Goal: Task Accomplishment & Management: Manage account settings

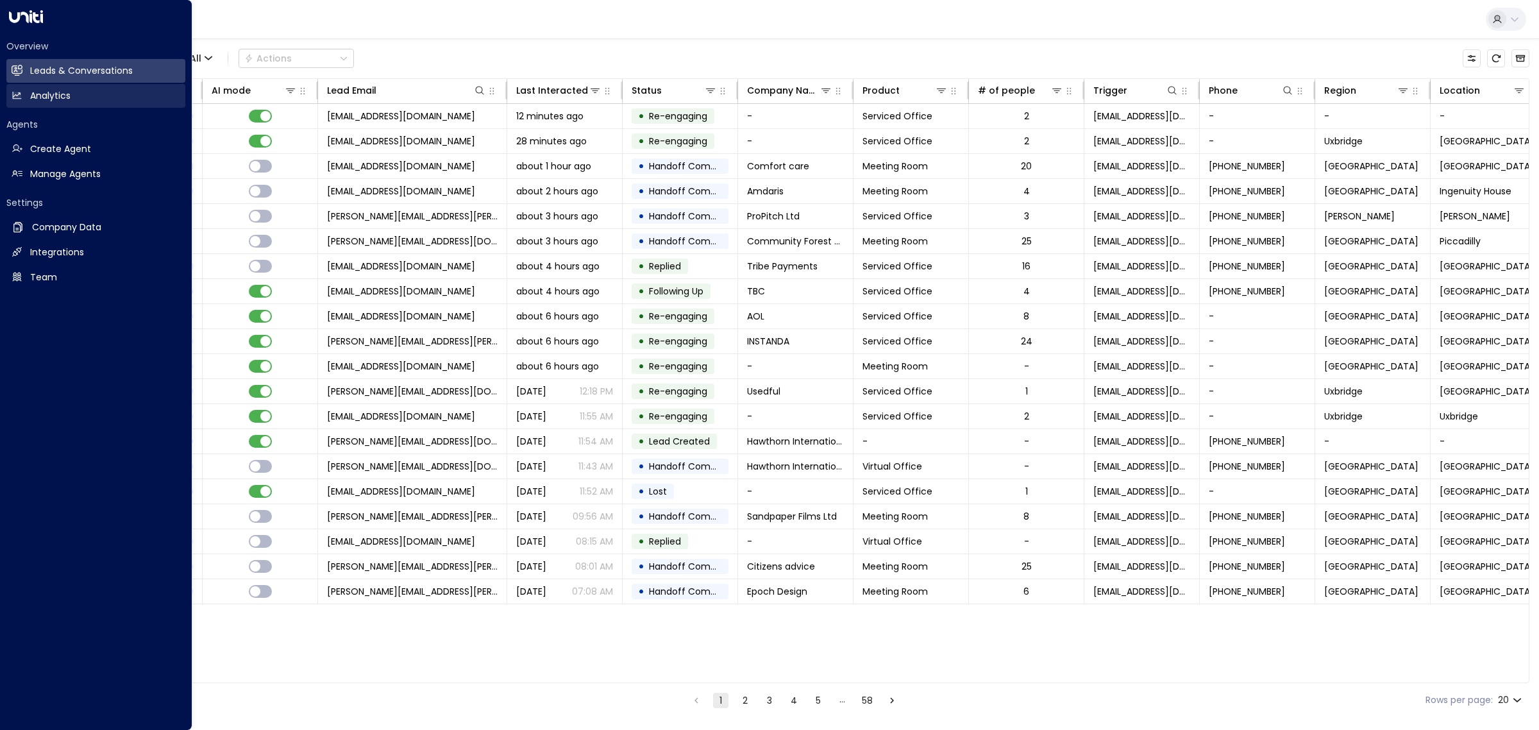
click at [33, 92] on h2 "Analytics" at bounding box center [50, 95] width 40 height 13
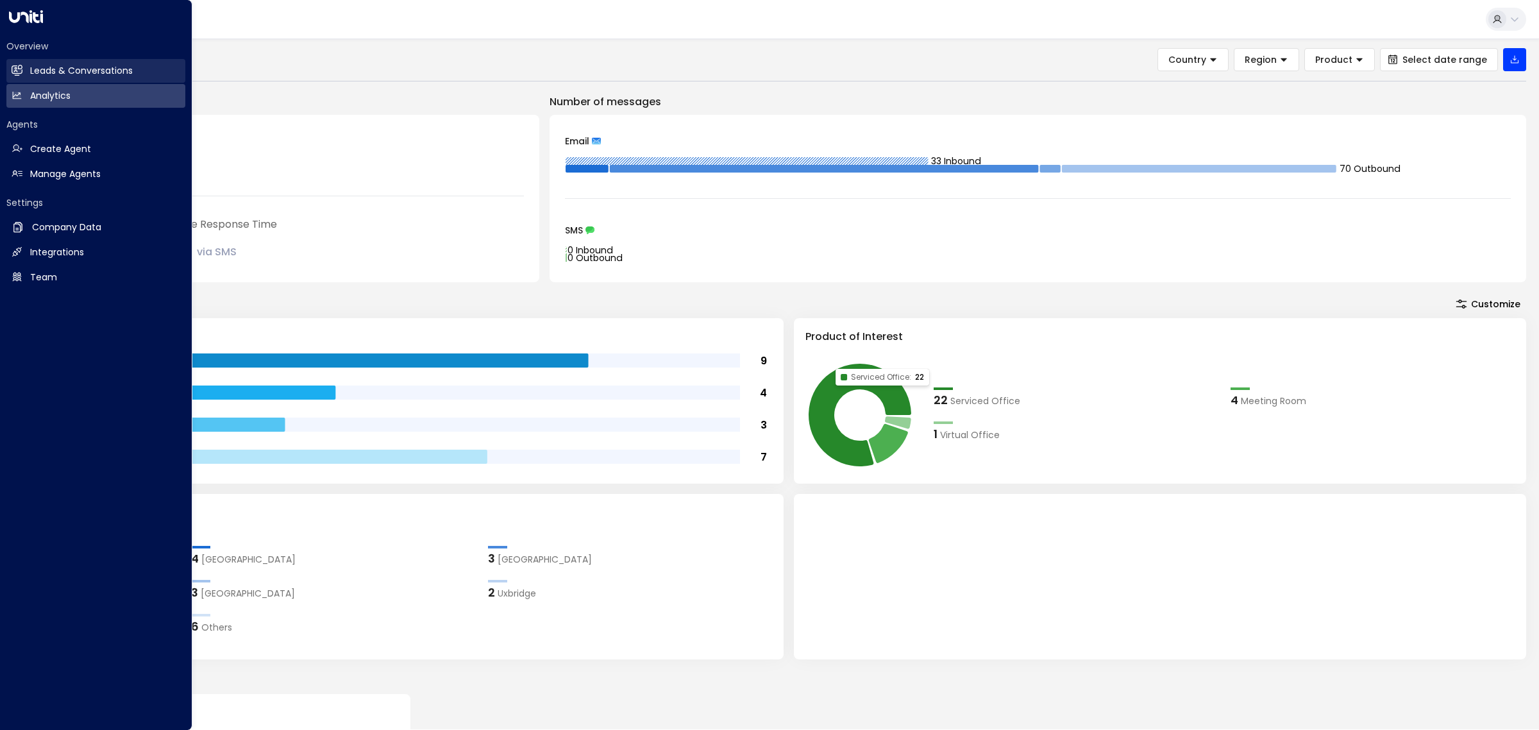
click at [26, 72] on link "Leads & Conversations Leads & Conversations" at bounding box center [95, 71] width 179 height 24
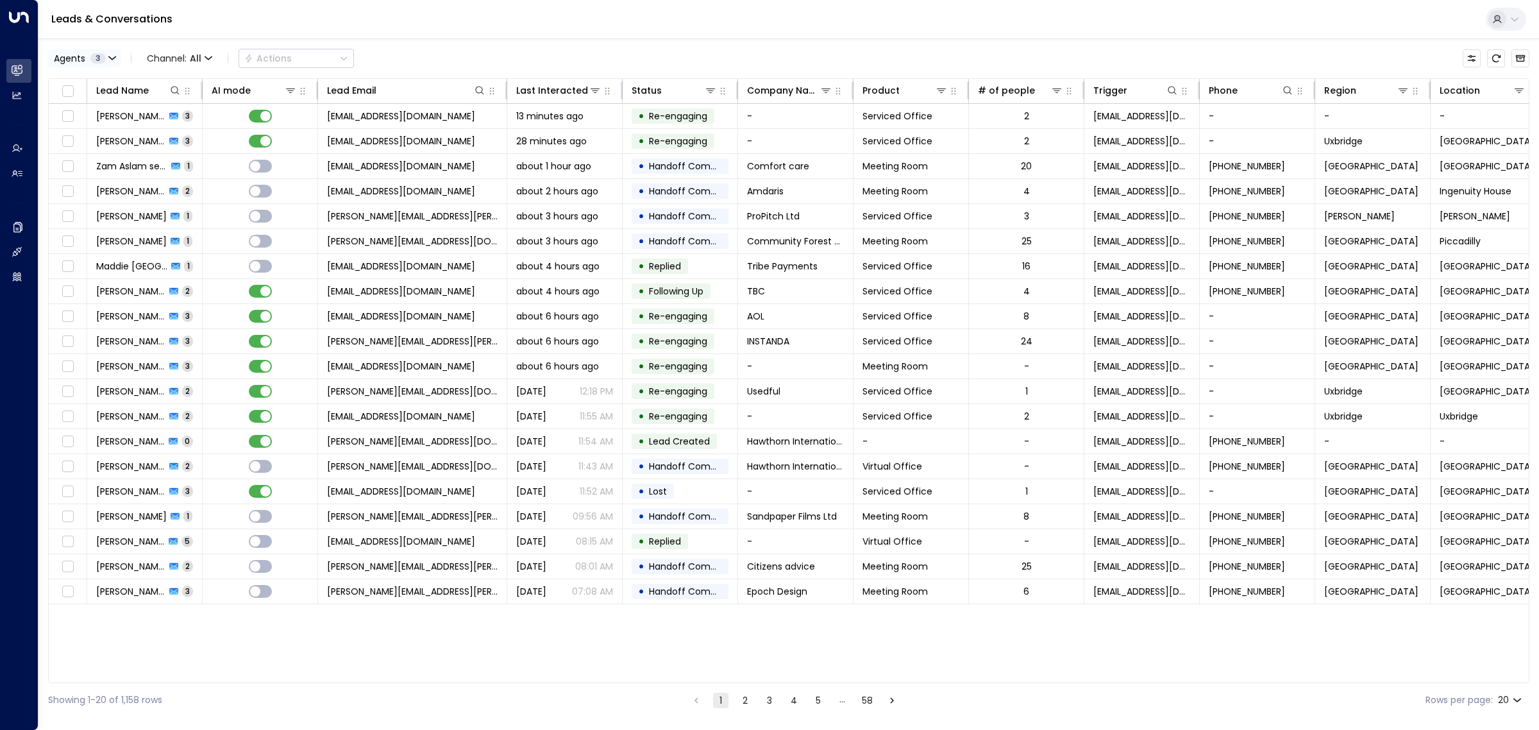
click at [82, 54] on span "Agents" at bounding box center [69, 58] width 31 height 9
click at [130, 151] on button "Clear" at bounding box center [123, 156] width 26 height 10
click at [114, 100] on div "[PERSON_NAME]" at bounding box center [105, 103] width 71 height 13
click at [210, 149] on button "Apply" at bounding box center [217, 156] width 37 height 18
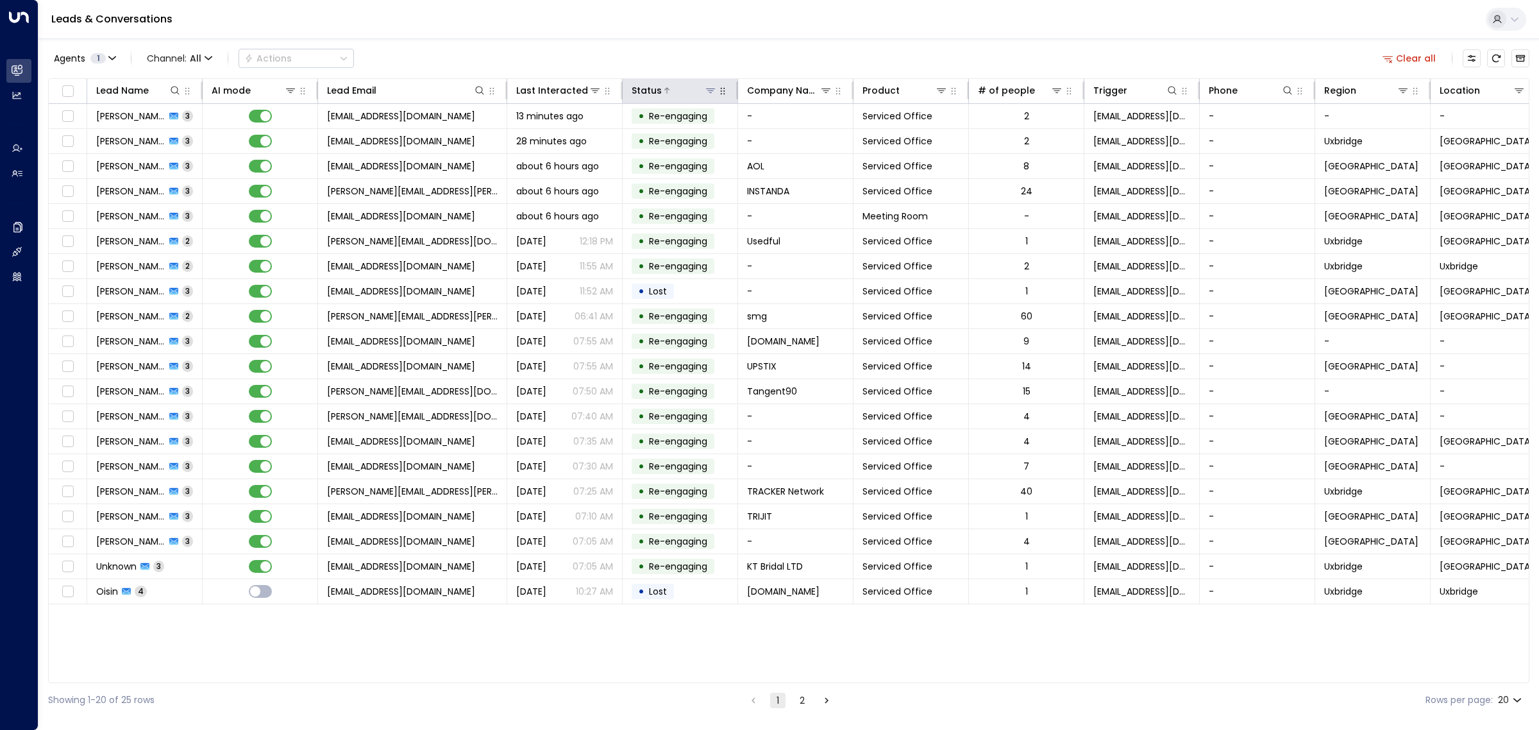
click at [712, 95] on icon at bounding box center [711, 90] width 10 height 10
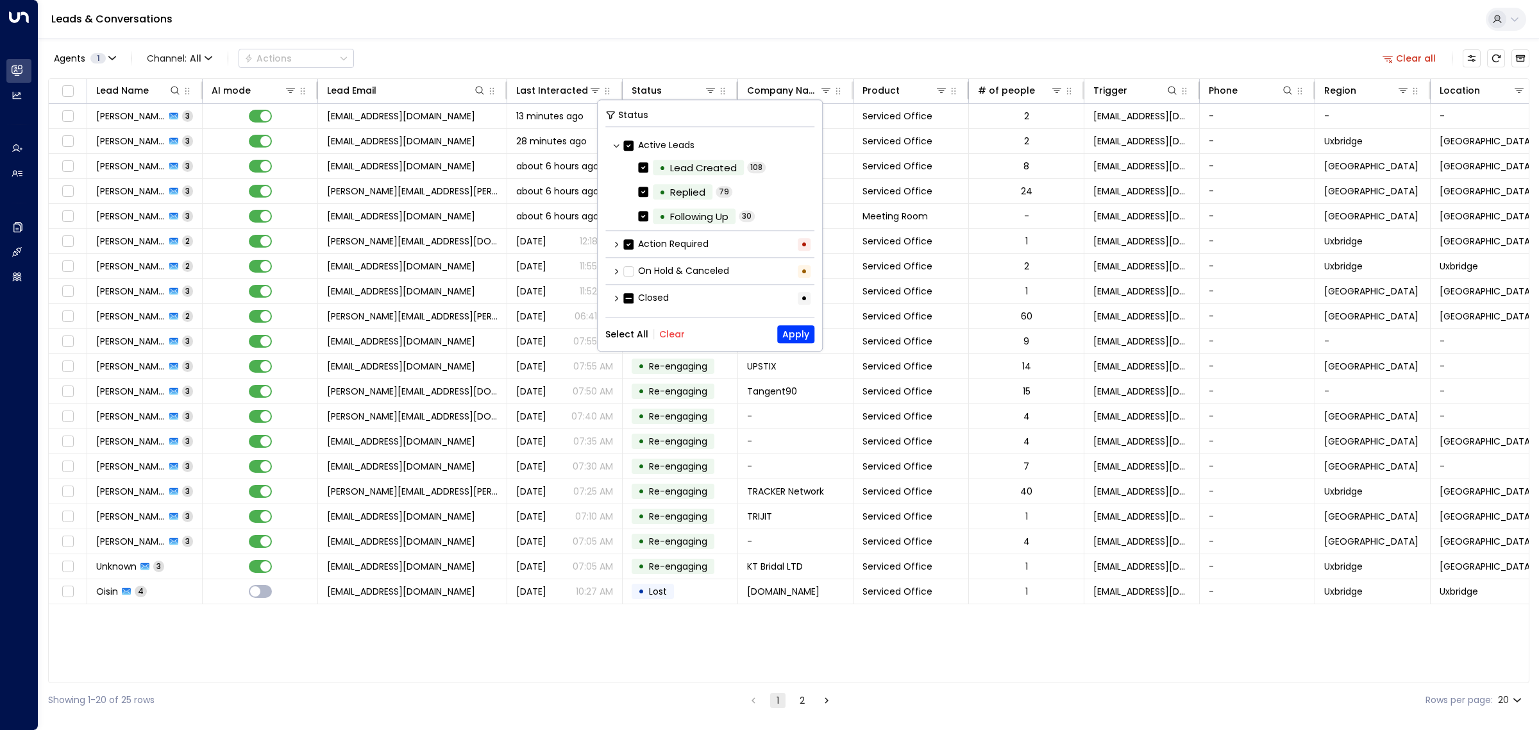
click at [664, 334] on button "Clear" at bounding box center [672, 334] width 26 height 10
click at [670, 296] on div "Closed •" at bounding box center [709, 297] width 209 height 21
click at [666, 298] on label "Closed" at bounding box center [646, 297] width 46 height 13
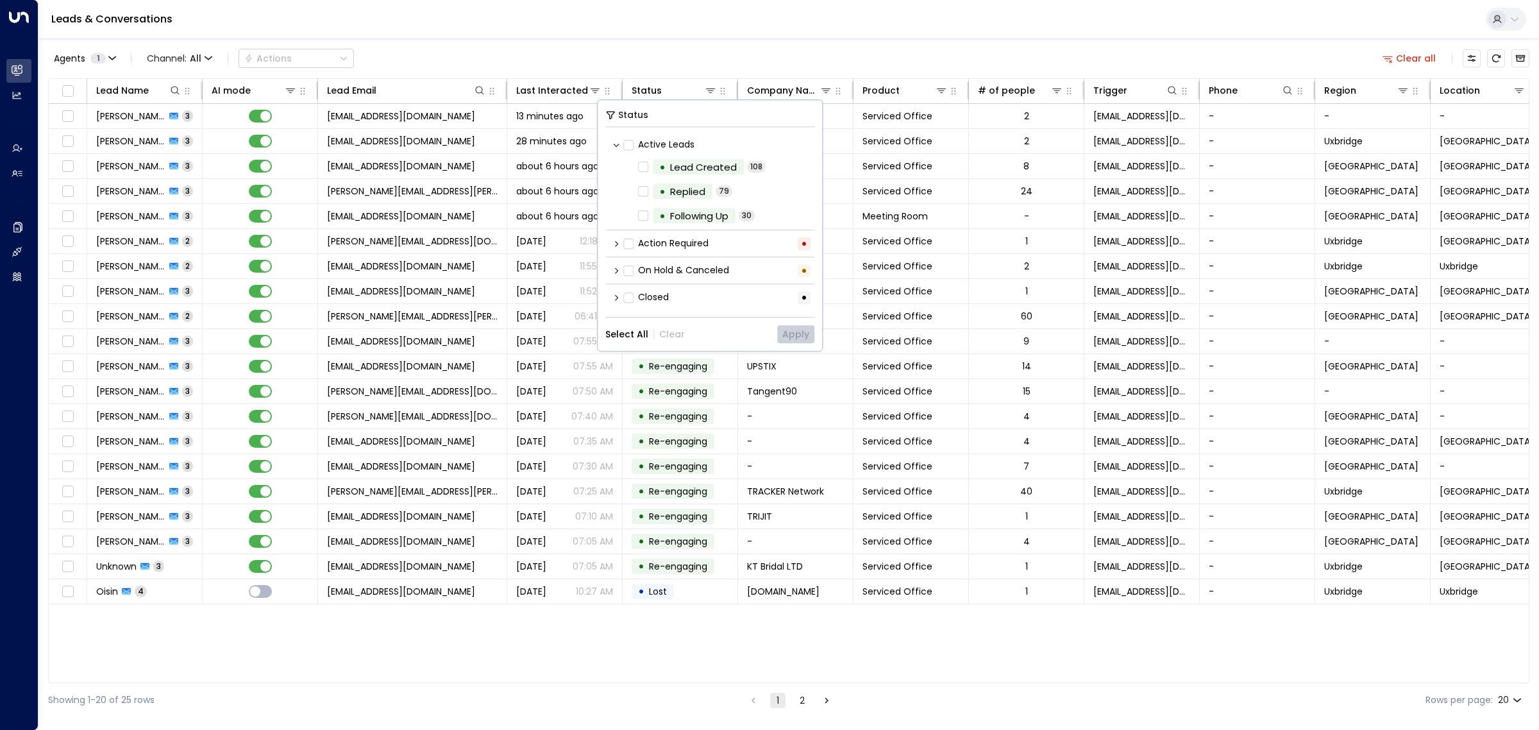
click at [614, 244] on icon at bounding box center [617, 244] width 8 height 8
click at [616, 293] on icon at bounding box center [617, 294] width 8 height 8
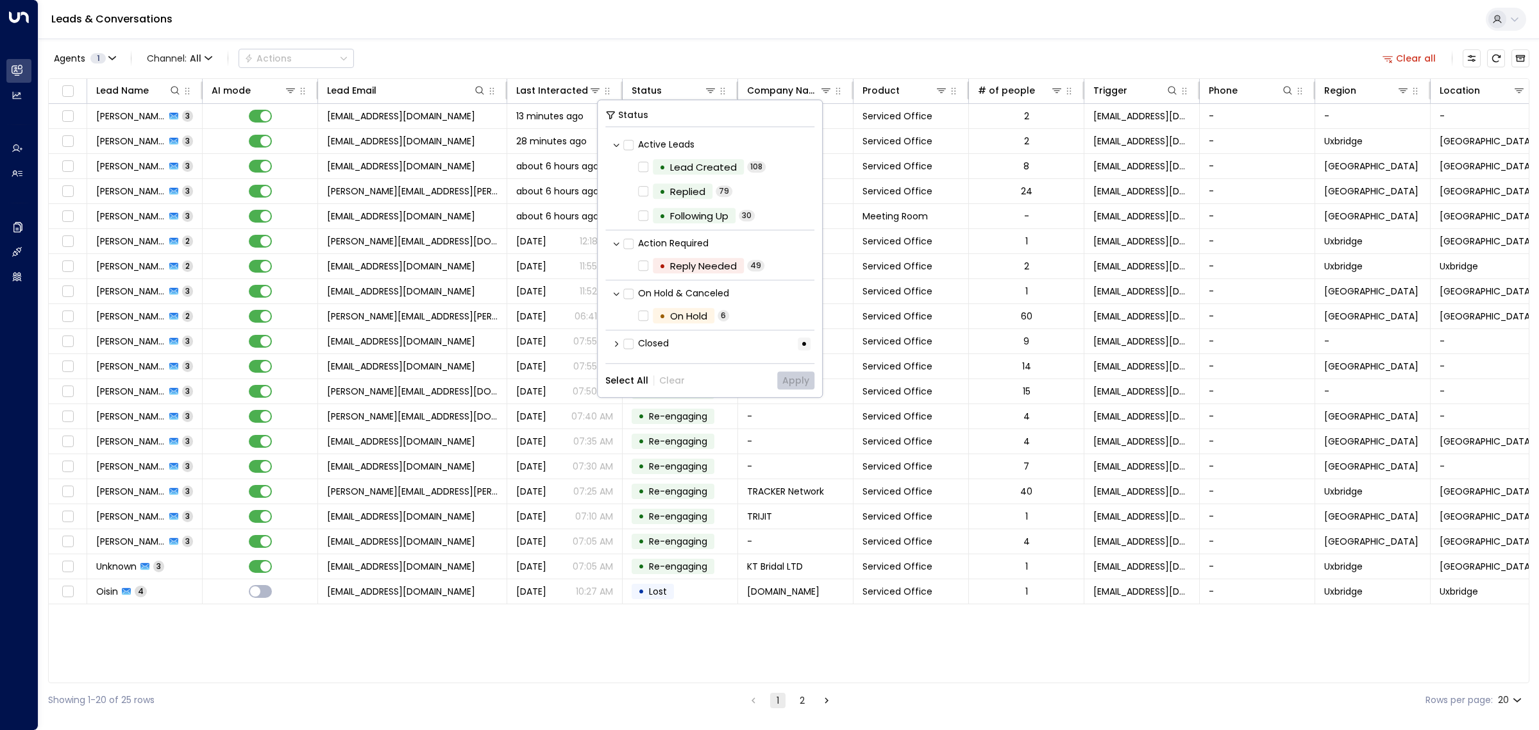
click at [619, 347] on icon at bounding box center [617, 344] width 8 height 8
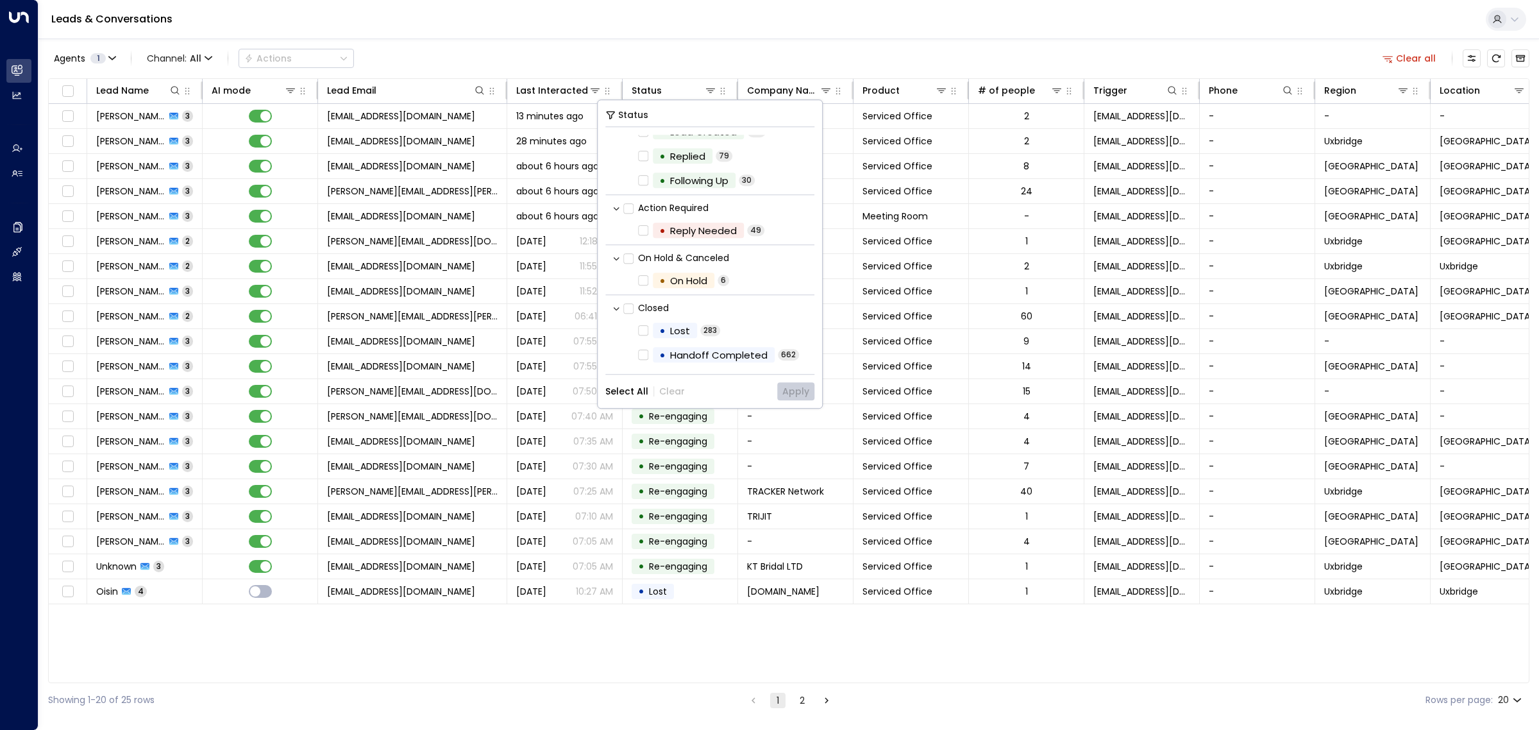
scroll to position [62, 0]
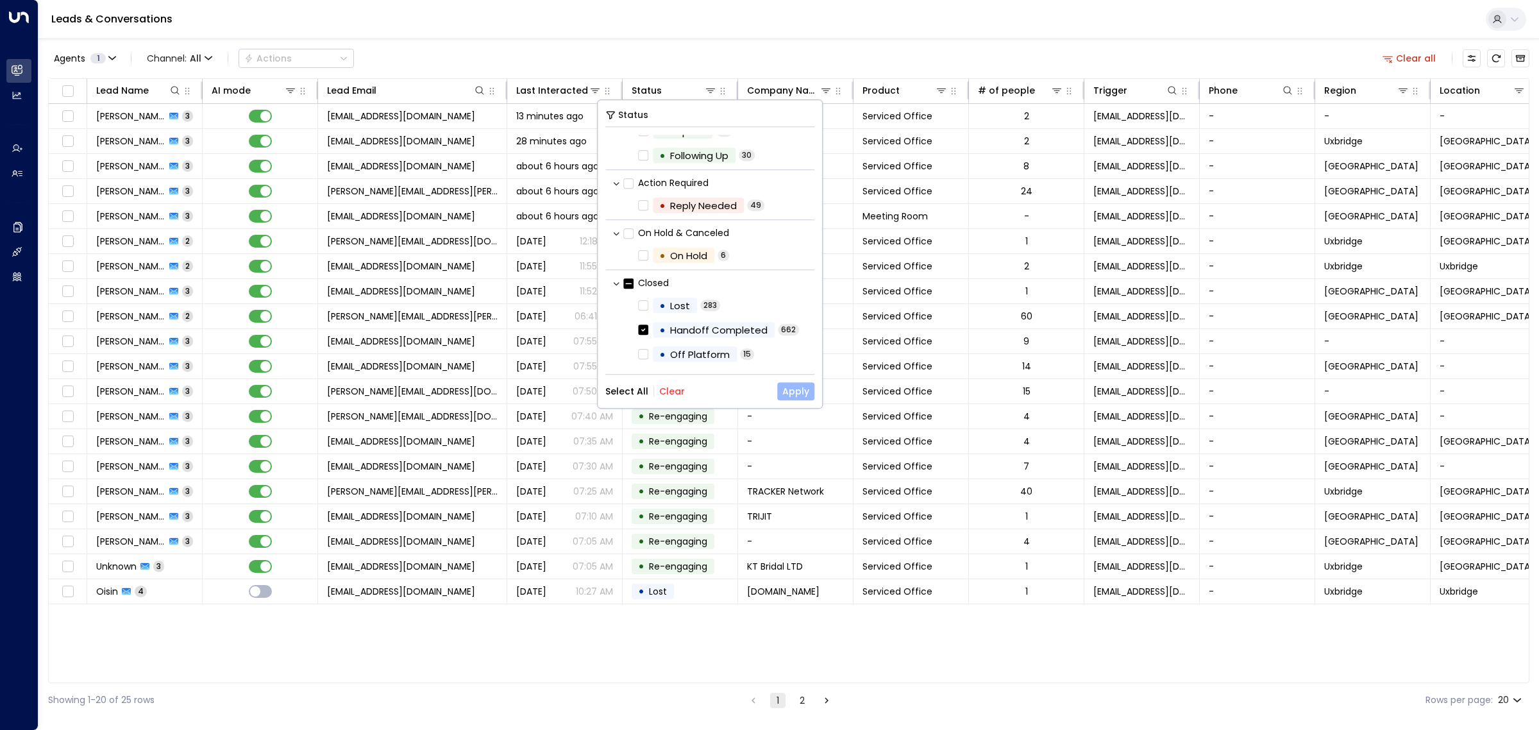
click at [790, 396] on button "Apply" at bounding box center [795, 391] width 37 height 18
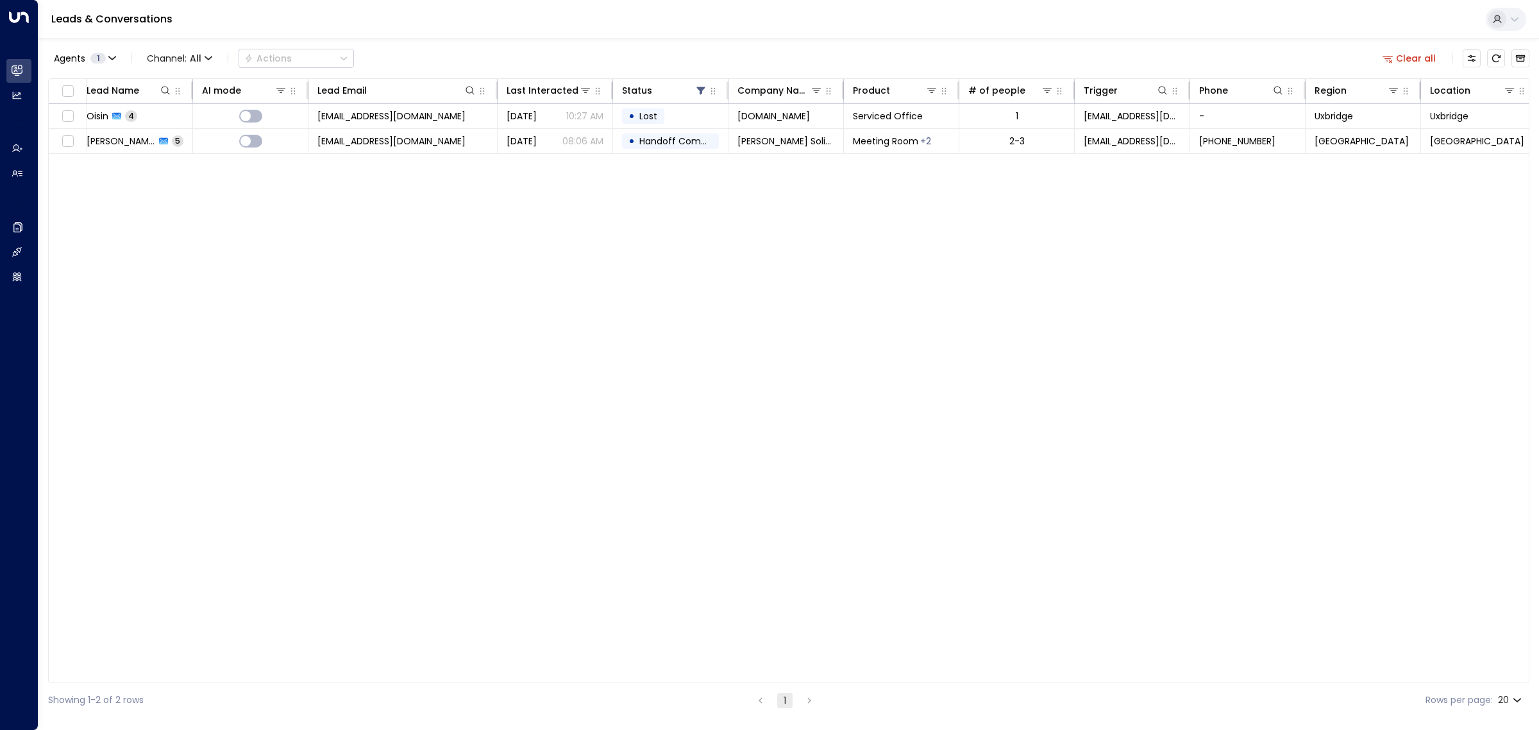
scroll to position [0, 19]
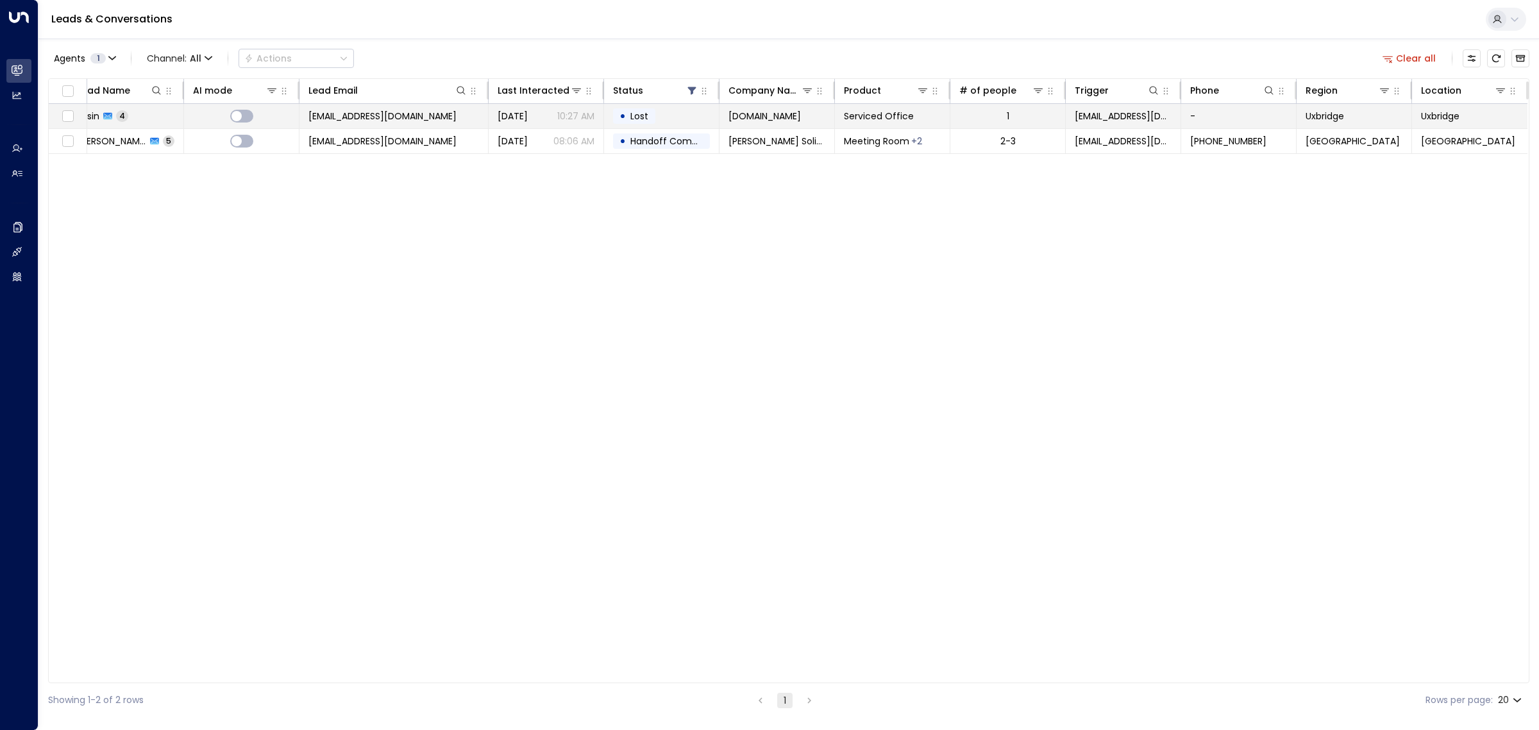
click at [140, 117] on td "Oisin 4" at bounding box center [126, 116] width 115 height 24
click at [164, 140] on td "Fay Wilson 5" at bounding box center [126, 141] width 115 height 24
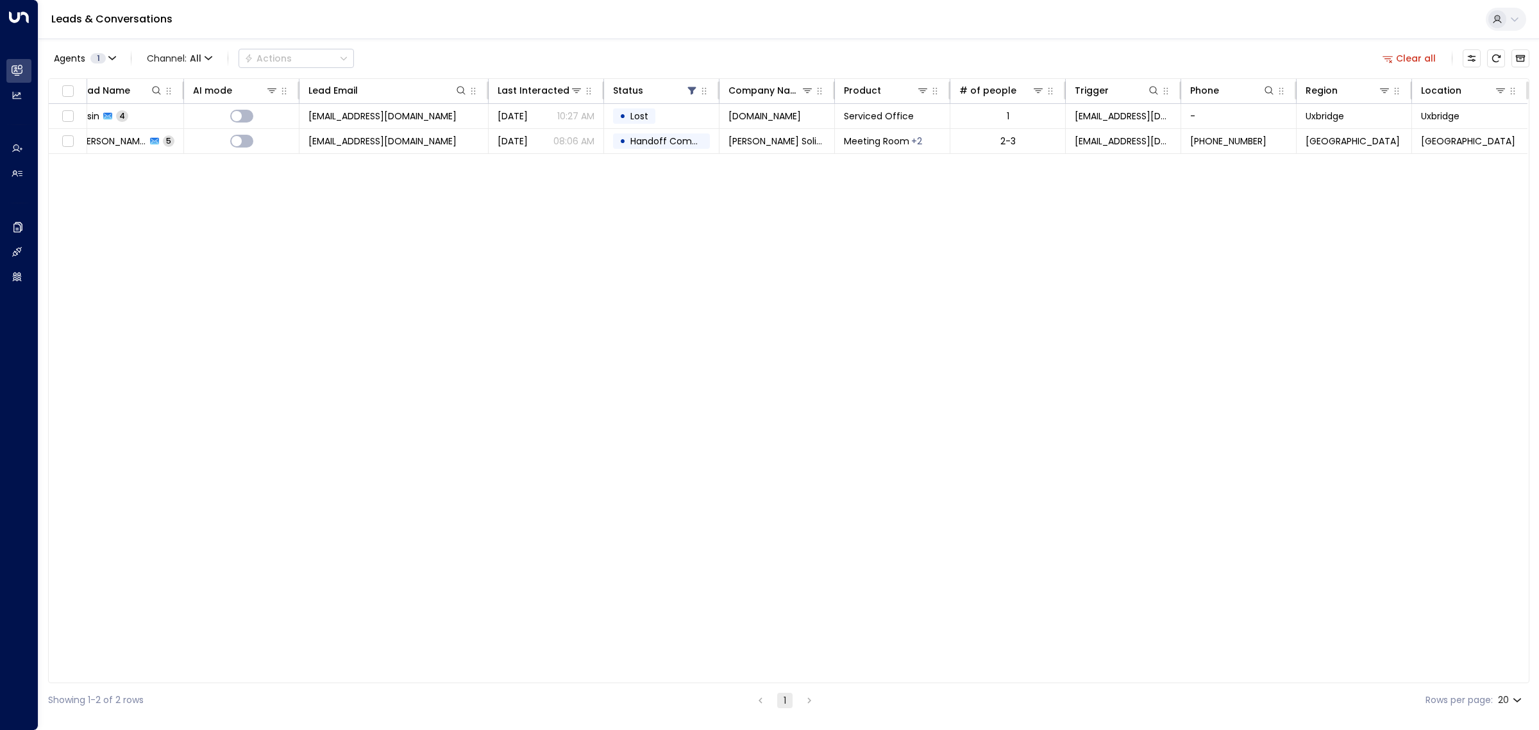
scroll to position [0, 0]
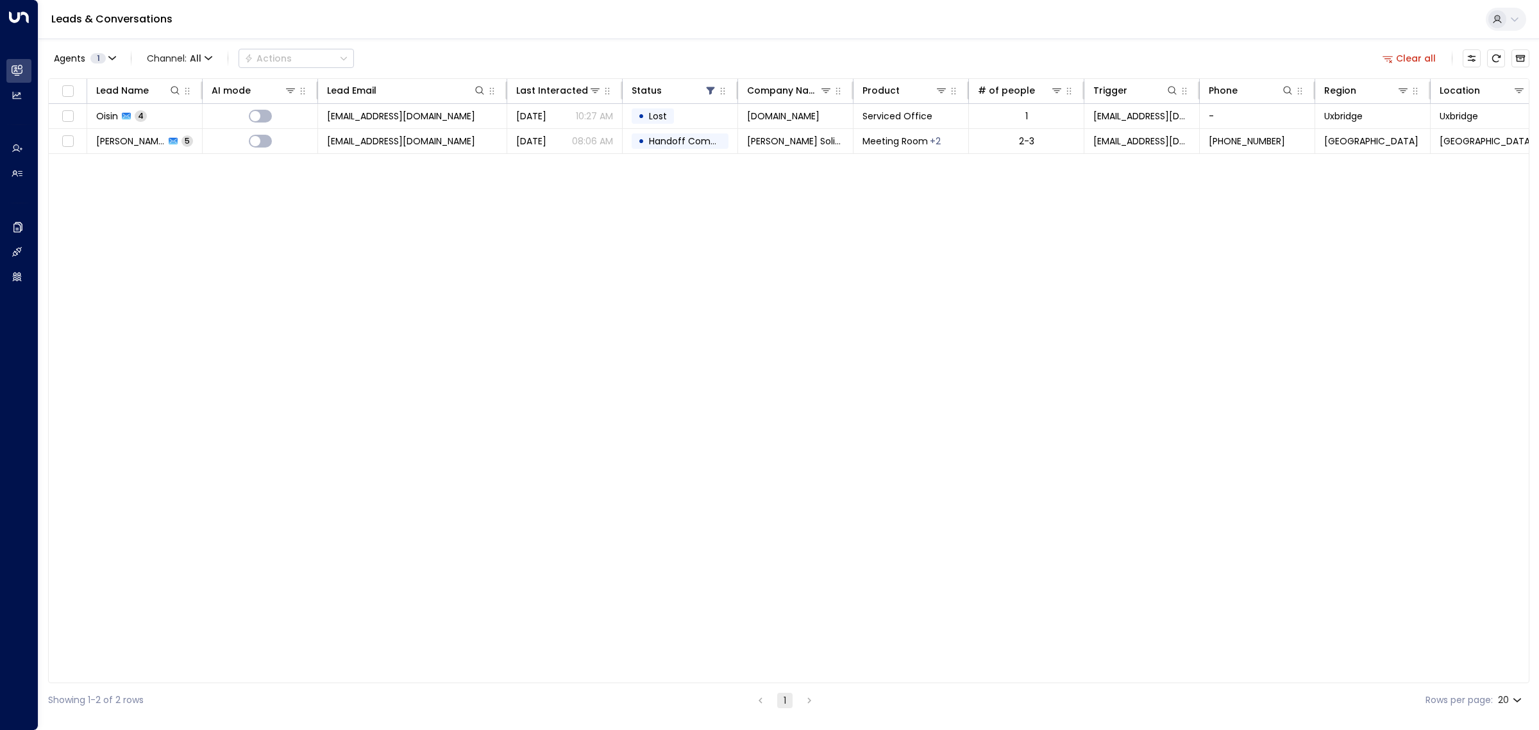
drag, startPoint x: 369, startPoint y: 251, endPoint x: 248, endPoint y: 249, distance: 121.2
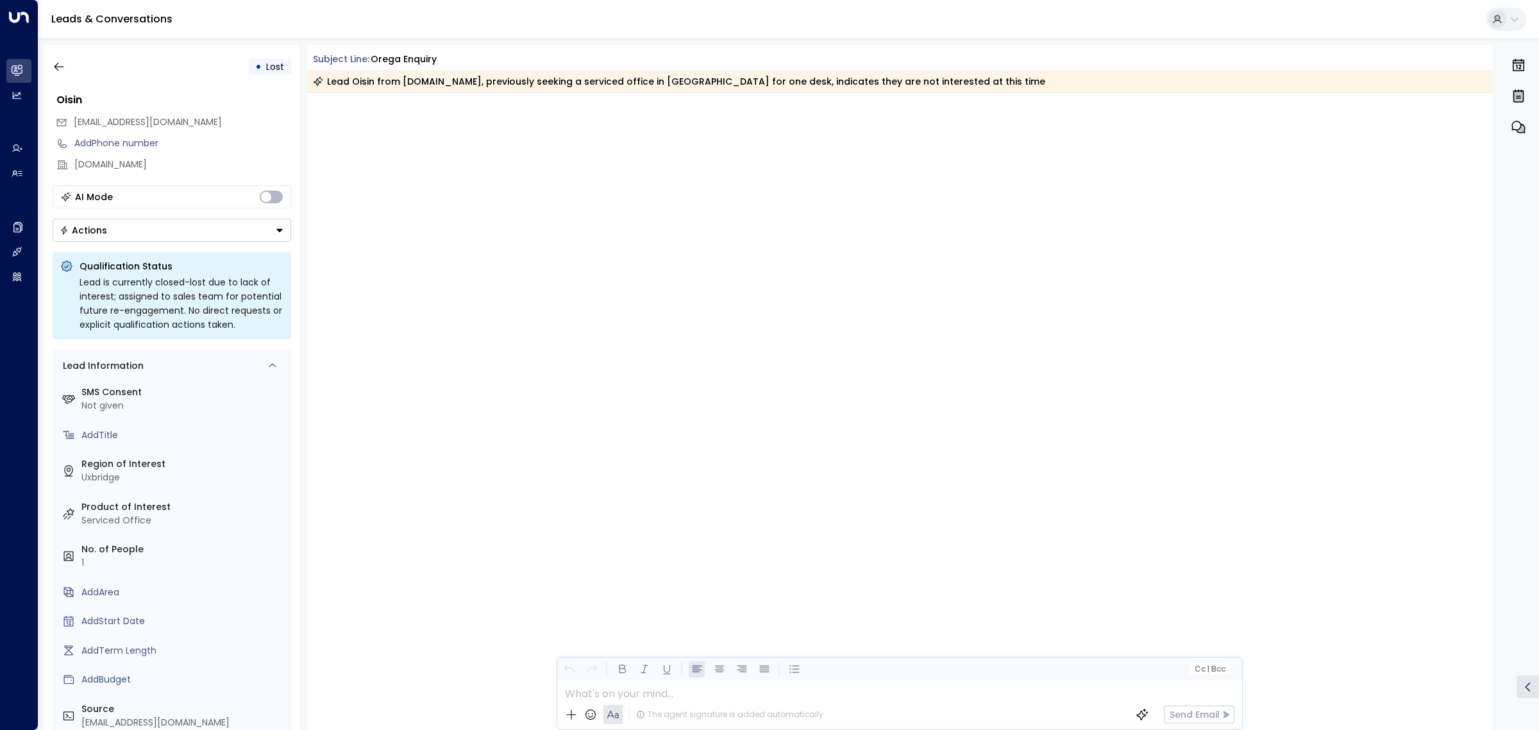
scroll to position [2419, 0]
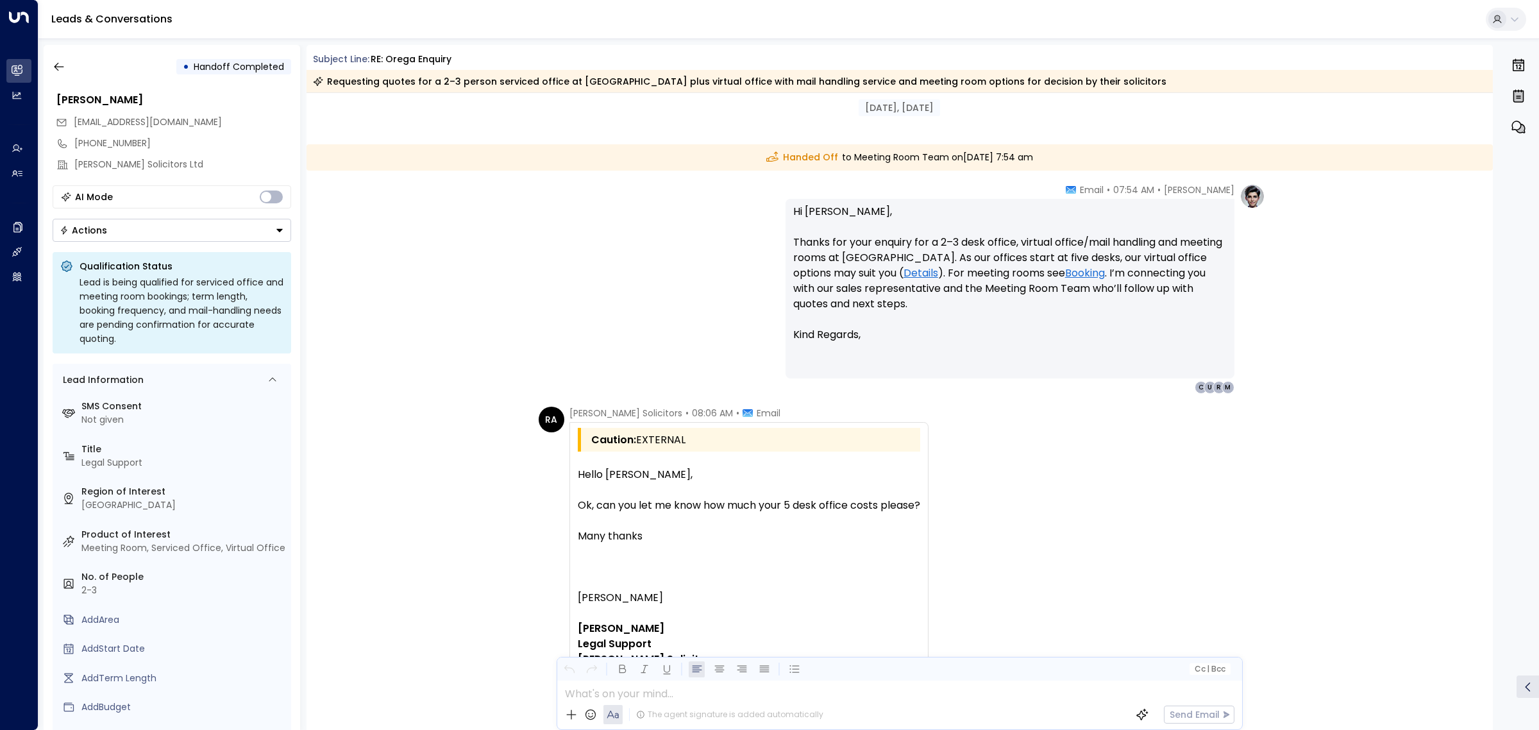
scroll to position [2830, 0]
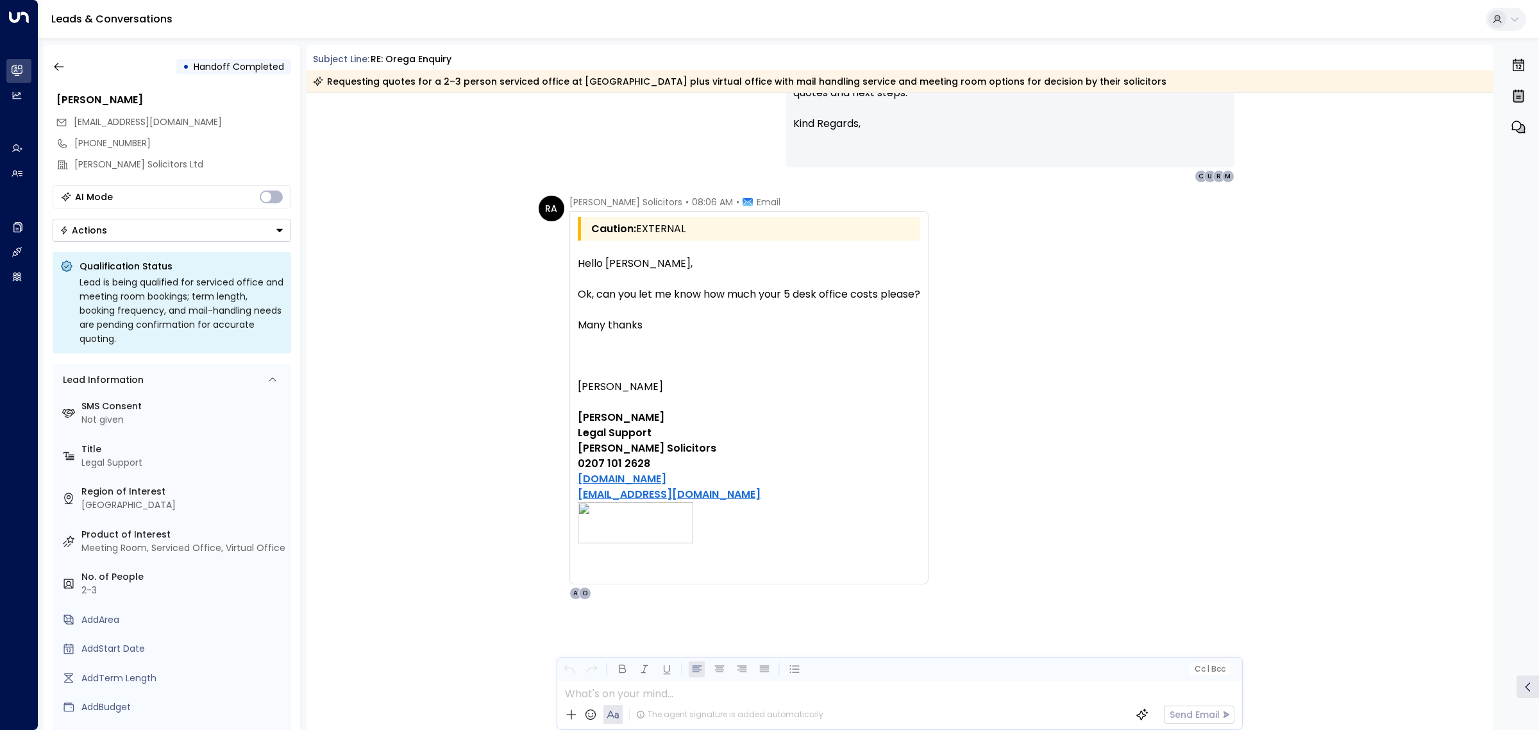
click at [427, 354] on div "RA Reen Anderson Solicitors • 08:06 AM • Email Caution: EXTERNAL Hello Alex, Ok…" at bounding box center [900, 462] width 1187 height 532
click at [409, 280] on div "RA Reen Anderson Solicitors • 08:06 AM • Email Caution: EXTERNAL Hello Alex, Ok…" at bounding box center [900, 462] width 1187 height 532
